Goal: Information Seeking & Learning: Learn about a topic

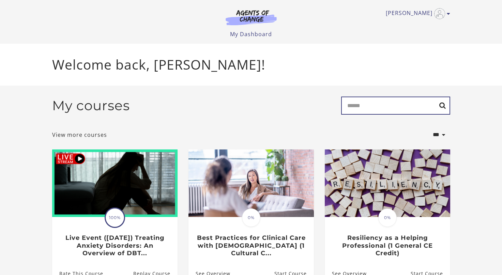
click at [363, 107] on input "Search" at bounding box center [395, 105] width 109 height 18
type input "******"
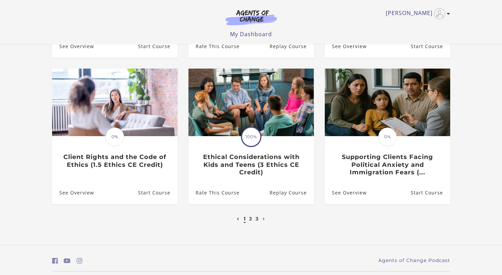
scroll to position [200, 0]
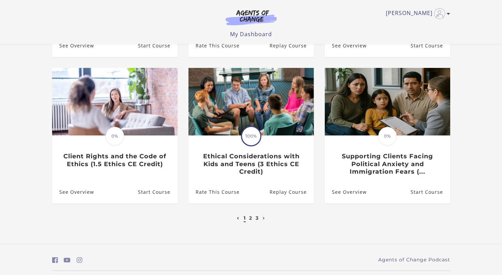
click at [249, 221] on li "2" at bounding box center [250, 218] width 5 height 8
click at [250, 221] on link "2" at bounding box center [250, 218] width 3 height 6
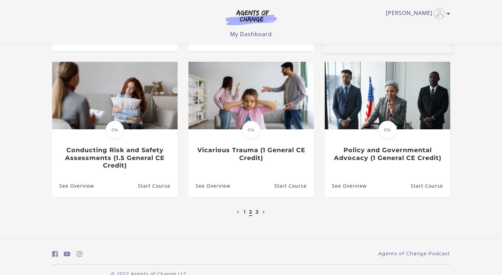
scroll to position [221, 0]
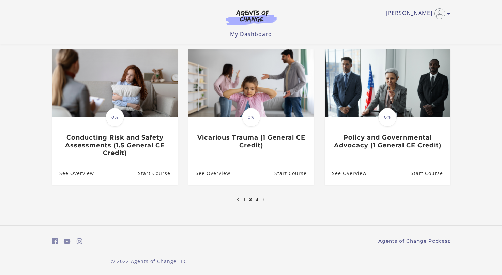
click at [258, 199] on link "3" at bounding box center [257, 199] width 3 height 6
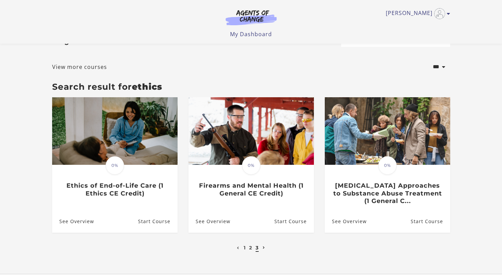
scroll to position [74, 0]
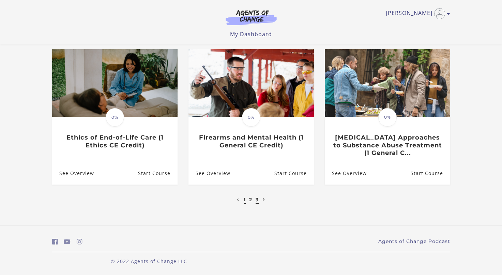
click at [244, 199] on link "1" at bounding box center [245, 199] width 2 height 6
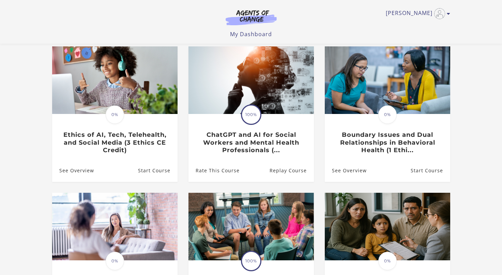
scroll to position [68, 0]
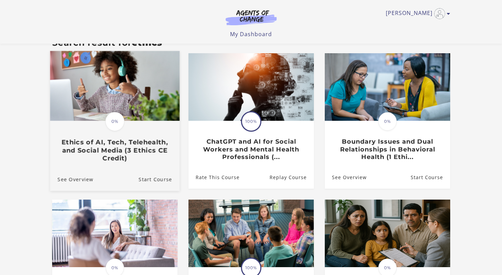
click at [126, 144] on h3 "Ethics of AI, Tech, Telehealth, and Social Media (3 Ethics CE Credit)" at bounding box center [114, 150] width 115 height 24
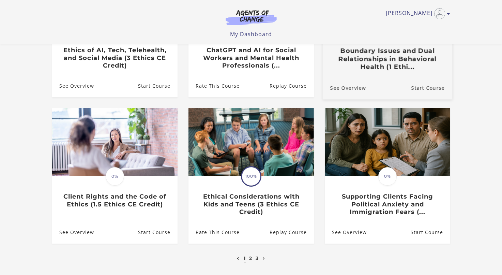
scroll to position [221, 0]
